Goal: Transaction & Acquisition: Purchase product/service

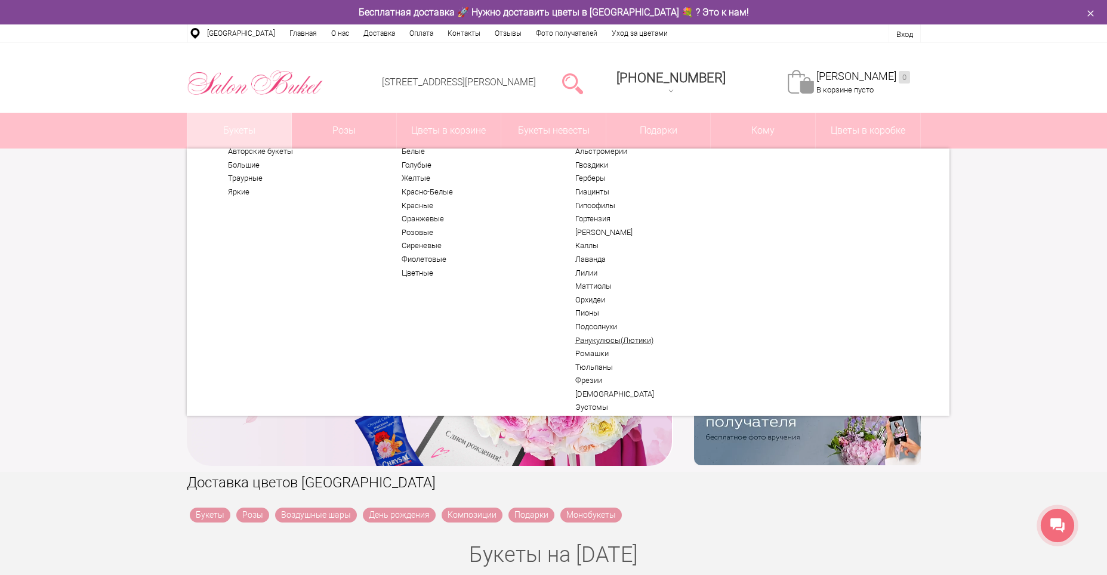
scroll to position [63, 0]
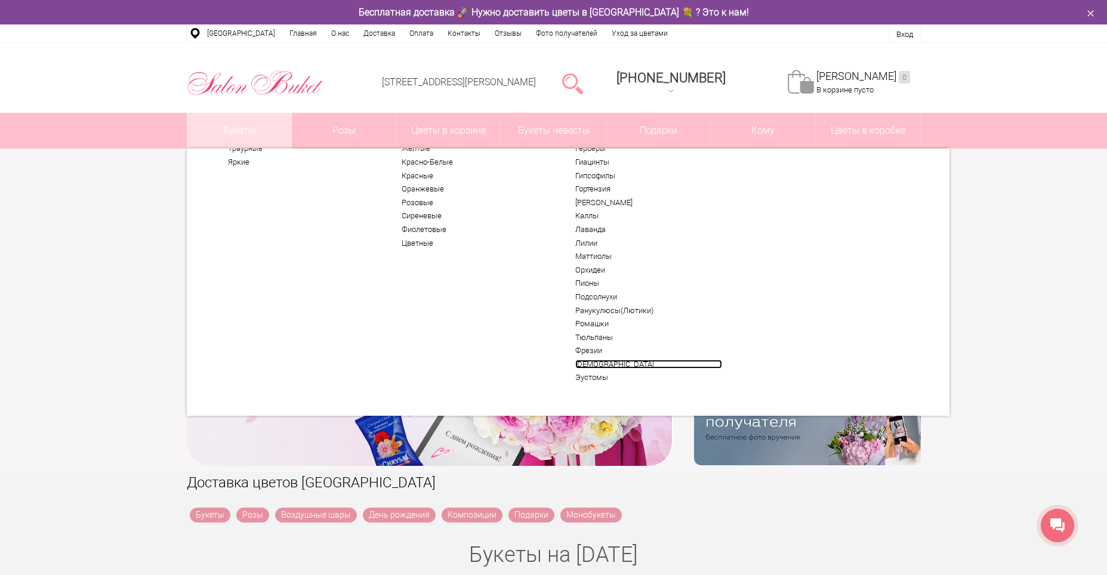
click at [596, 365] on link "[DEMOGRAPHIC_DATA]" at bounding box center [648, 365] width 147 height 10
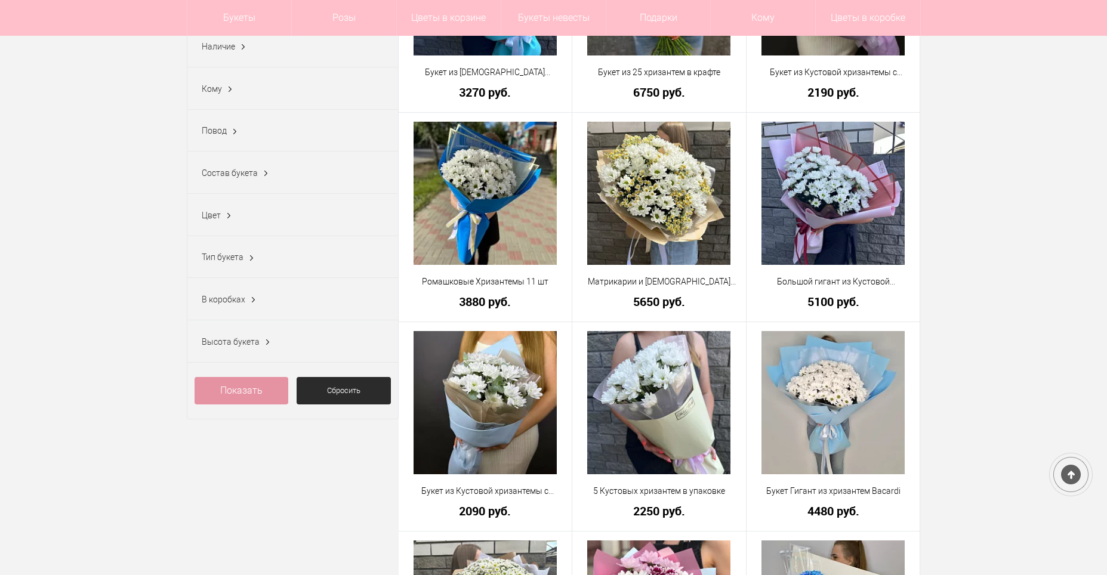
scroll to position [358, 0]
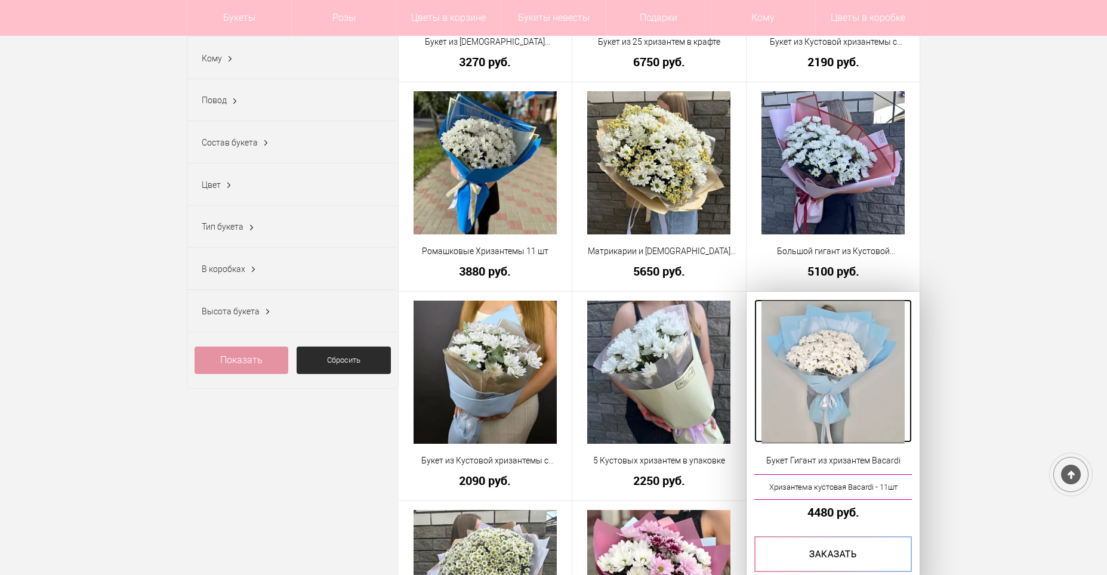
click at [857, 391] on img at bounding box center [832, 372] width 143 height 143
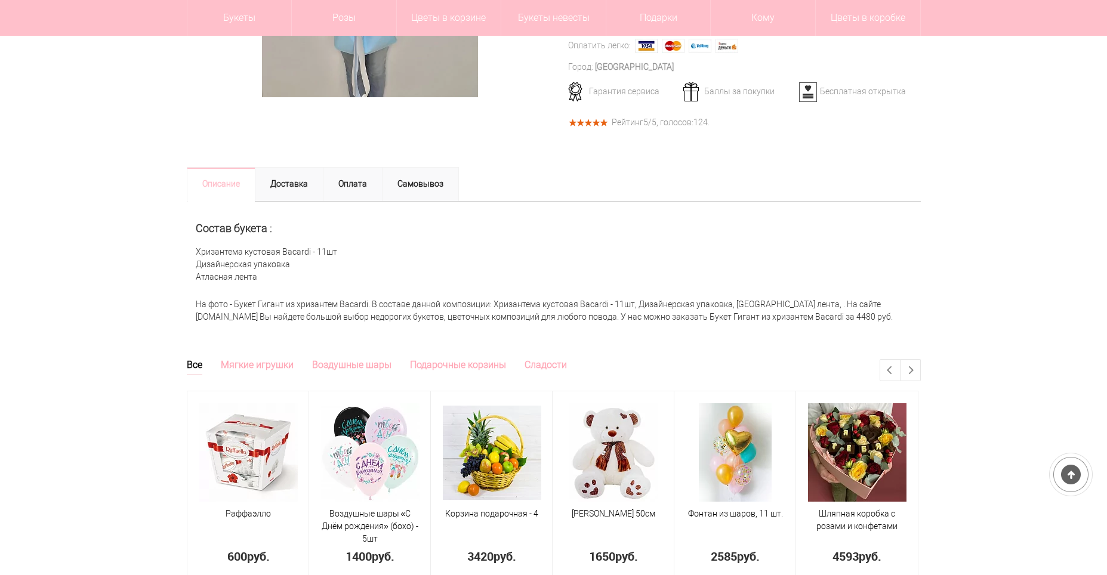
scroll to position [358, 0]
